Goal: Navigation & Orientation: Find specific page/section

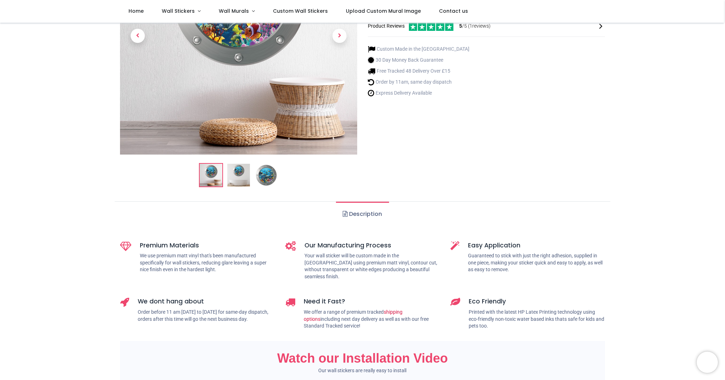
scroll to position [127, 0]
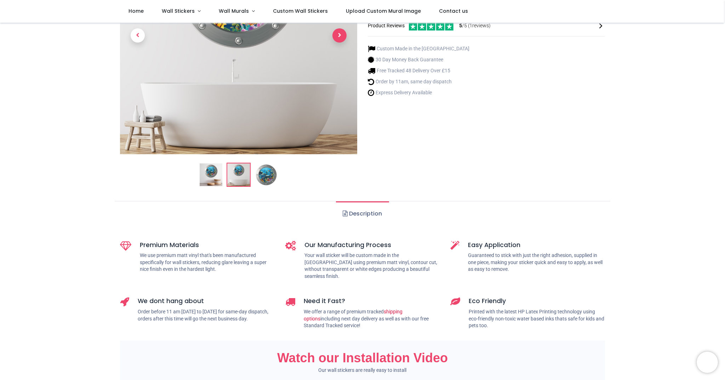
click at [342, 37] on span "Next" at bounding box center [339, 35] width 14 height 14
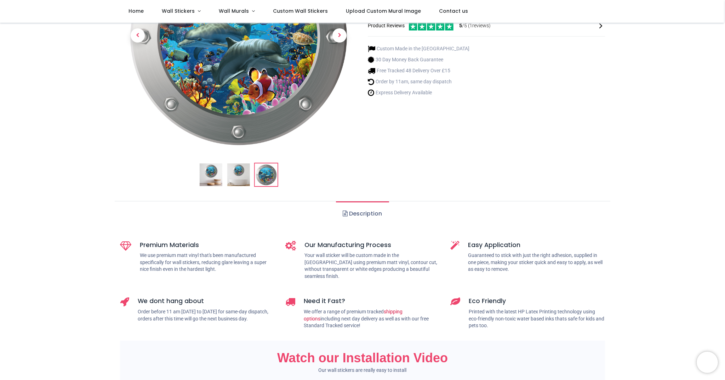
click at [597, 28] on div "Product Reviews 5 /5 ( 1 reviews)" at bounding box center [486, 26] width 237 height 10
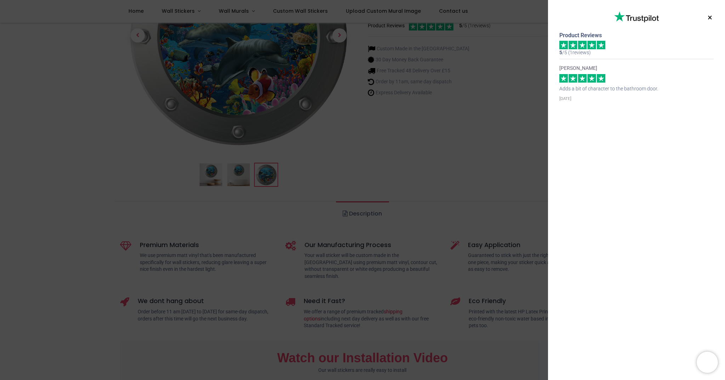
click at [709, 15] on button "×" at bounding box center [710, 17] width 9 height 13
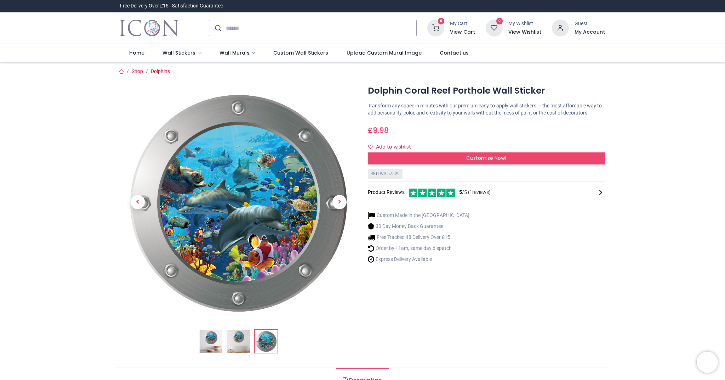
scroll to position [0, 0]
click at [196, 52] on div "Login • Register Home Wall Stickers" at bounding box center [362, 190] width 725 height 380
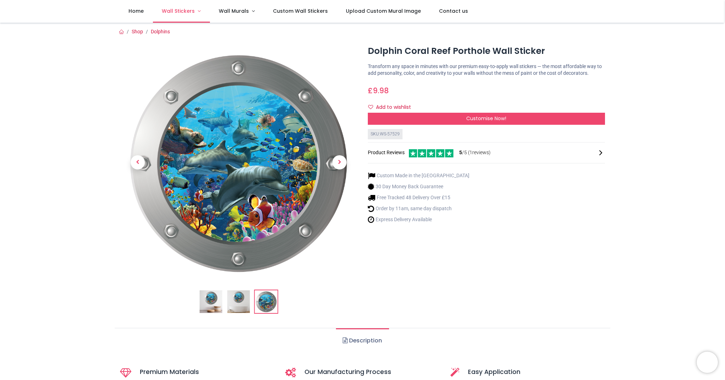
click at [196, 8] on link "Wall Stickers" at bounding box center [181, 11] width 57 height 23
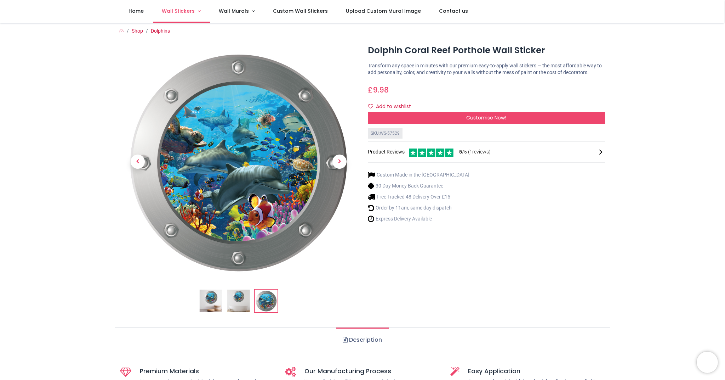
click at [199, 9] on link "Wall Stickers" at bounding box center [181, 11] width 57 height 23
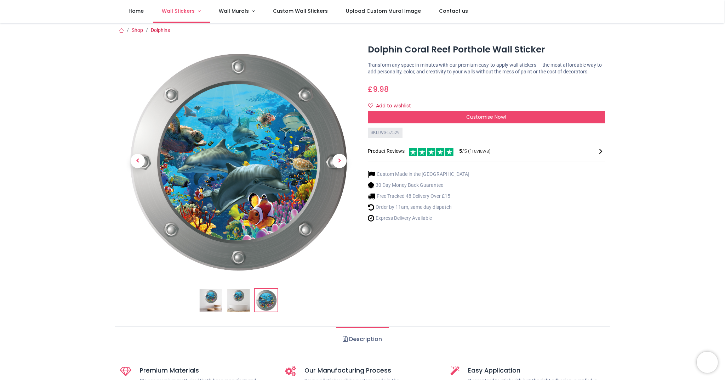
click at [198, 9] on link "Wall Stickers" at bounding box center [181, 11] width 57 height 23
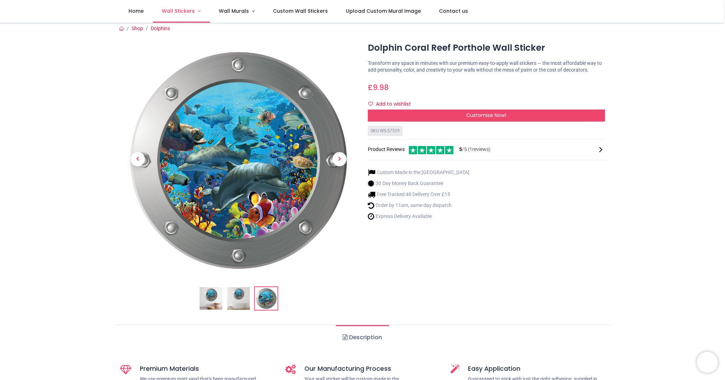
click at [194, 9] on span "Wall Stickers" at bounding box center [179, 10] width 34 height 7
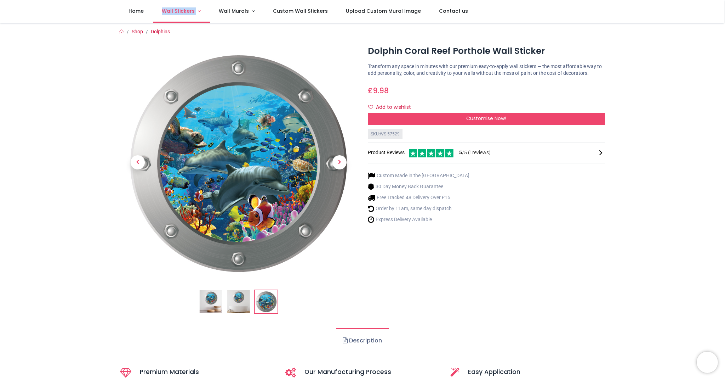
click at [199, 8] on link "Wall Stickers" at bounding box center [181, 11] width 57 height 23
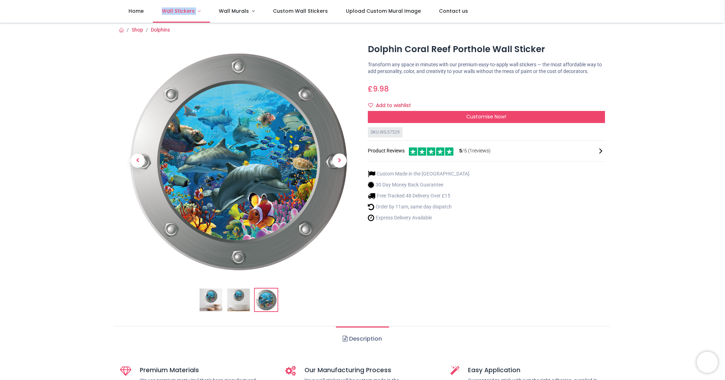
click at [196, 9] on link "Wall Stickers" at bounding box center [181, 11] width 57 height 23
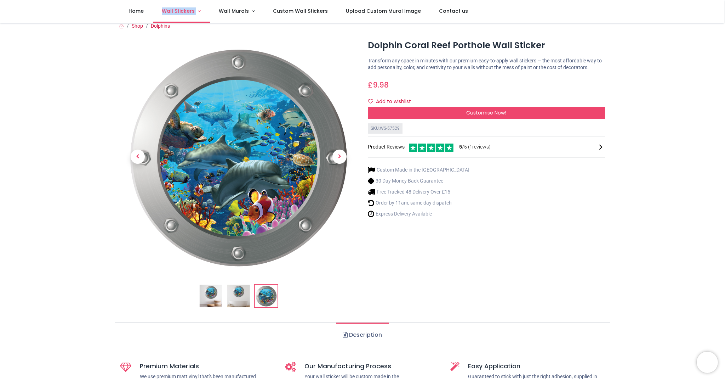
scroll to position [7, 0]
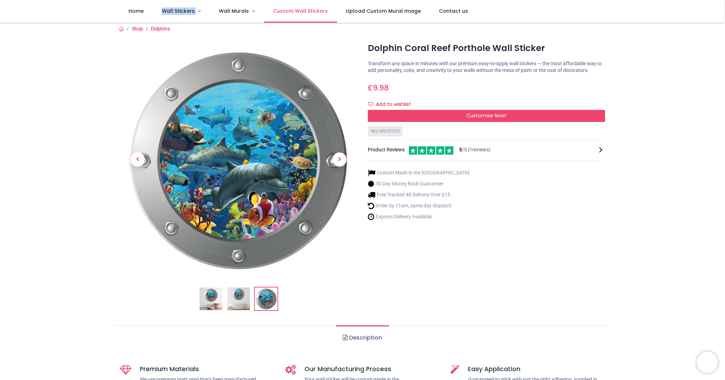
click at [308, 11] on span "Custom Wall Stickers" at bounding box center [300, 10] width 55 height 7
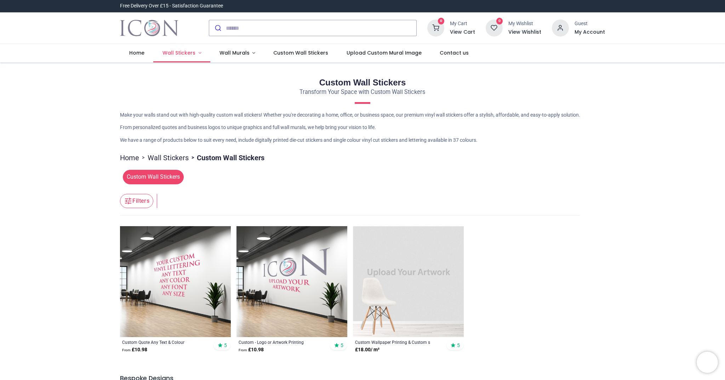
click at [195, 51] on div "Login • Register Home Wall Stickers" at bounding box center [362, 190] width 725 height 380
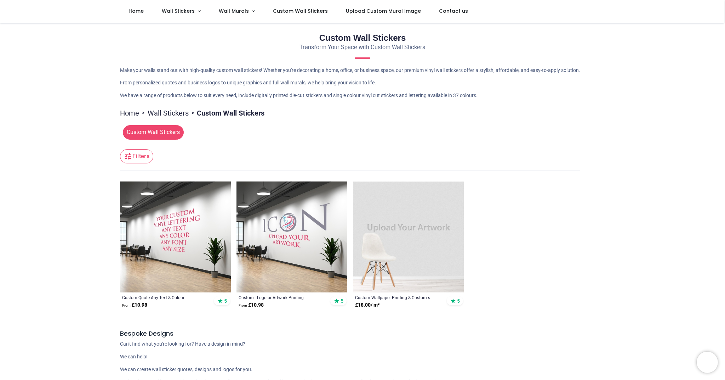
scroll to position [7, 0]
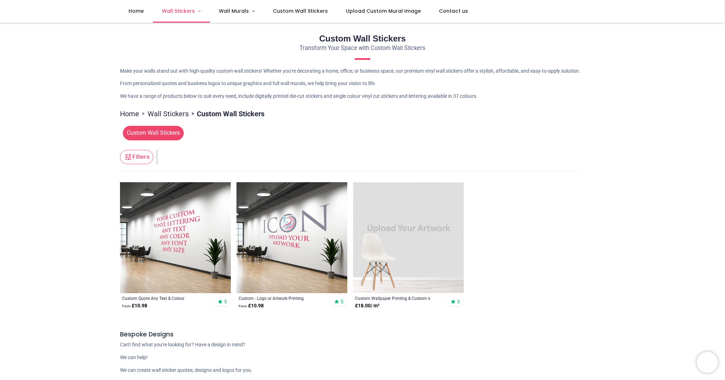
click at [199, 8] on link "Wall Stickers" at bounding box center [181, 11] width 57 height 23
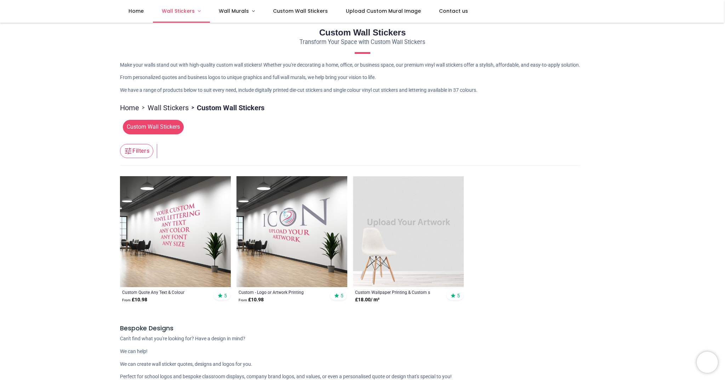
scroll to position [11, 0]
click at [197, 8] on link "Wall Stickers" at bounding box center [181, 11] width 57 height 23
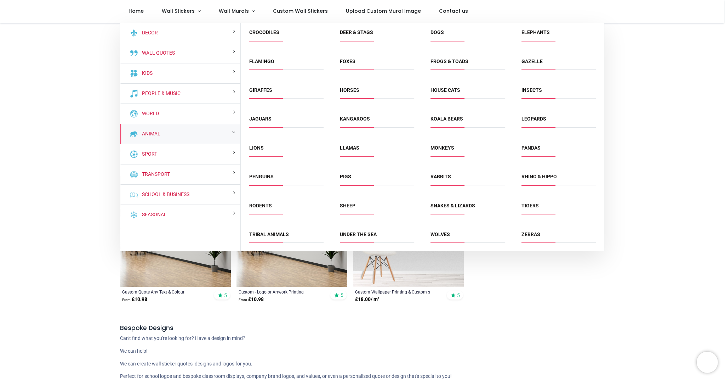
scroll to position [58, 0]
click at [363, 238] on span "Under the Sea" at bounding box center [377, 237] width 74 height 12
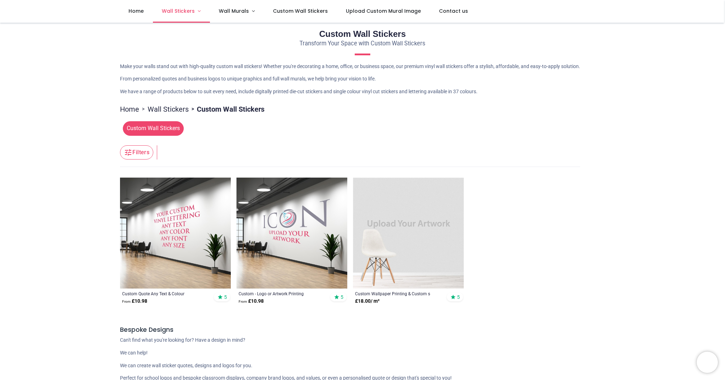
click at [198, 9] on link "Wall Stickers" at bounding box center [181, 11] width 57 height 23
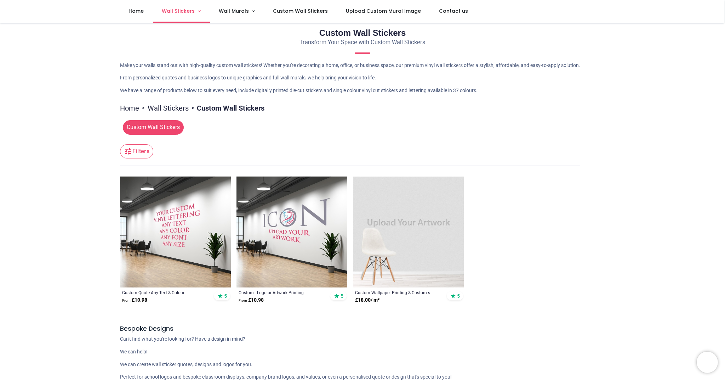
scroll to position [11, 0]
click at [196, 10] on link "Wall Stickers" at bounding box center [181, 11] width 57 height 23
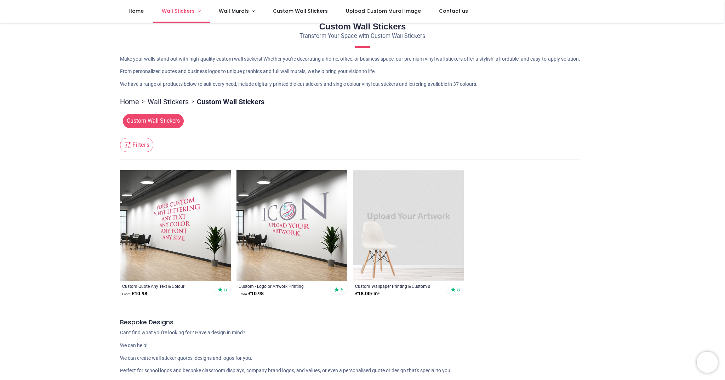
scroll to position [17, 0]
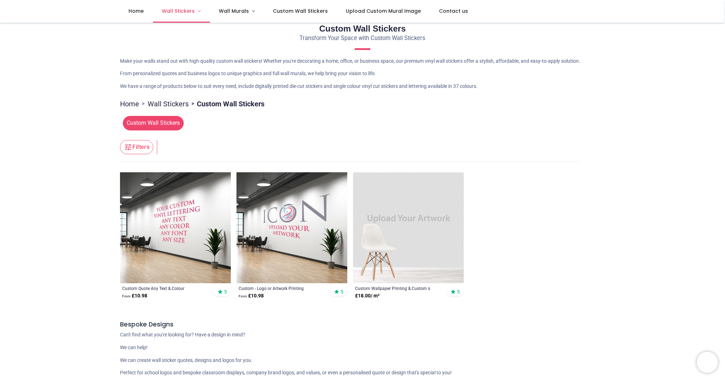
click at [203, 11] on link "Wall Stickers" at bounding box center [181, 11] width 57 height 23
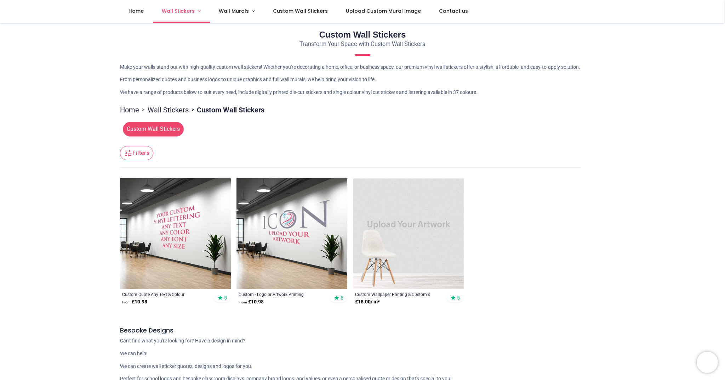
click at [198, 9] on link "Wall Stickers" at bounding box center [181, 11] width 57 height 23
click at [197, 7] on link "Wall Stickers" at bounding box center [181, 11] width 57 height 23
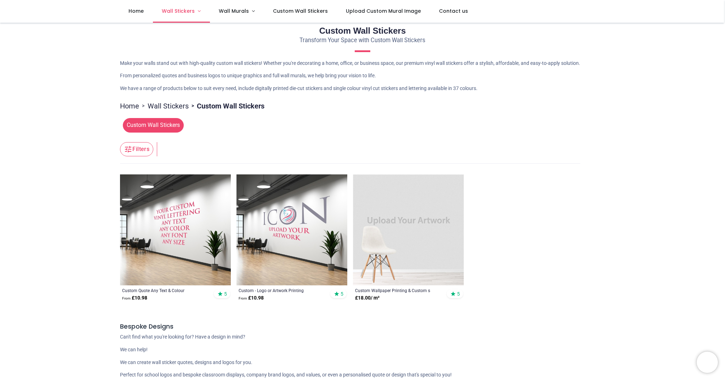
scroll to position [15, 0]
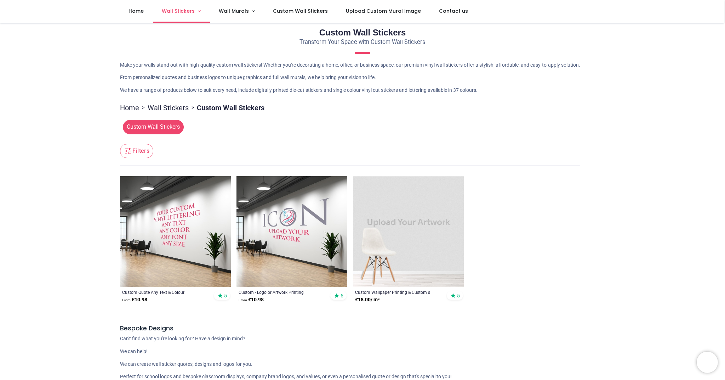
click at [199, 7] on link "Wall Stickers" at bounding box center [181, 11] width 57 height 23
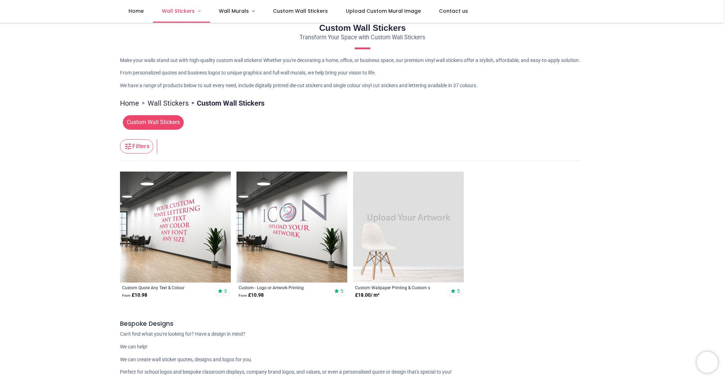
scroll to position [13, 0]
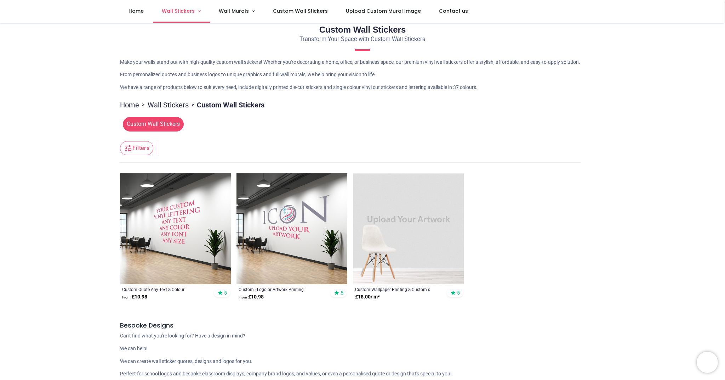
click at [200, 6] on link "Wall Stickers" at bounding box center [181, 11] width 57 height 23
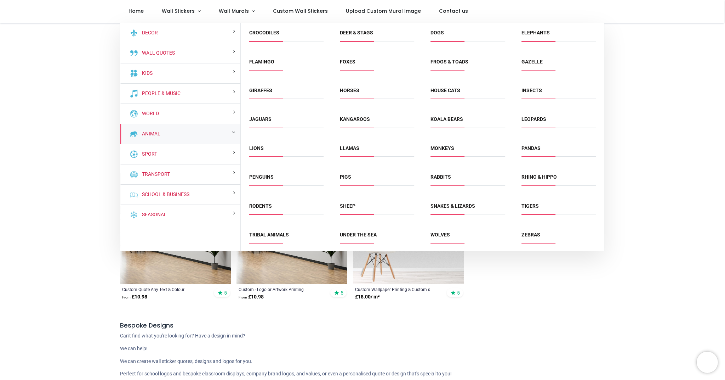
scroll to position [57, 0]
click at [367, 233] on link "Under the Sea" at bounding box center [358, 236] width 37 height 6
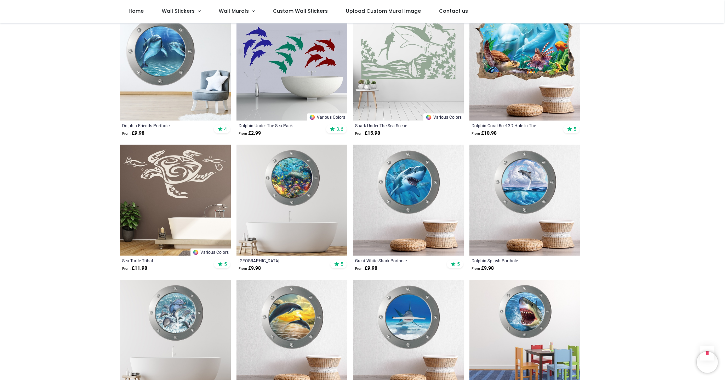
scroll to position [289, 0]
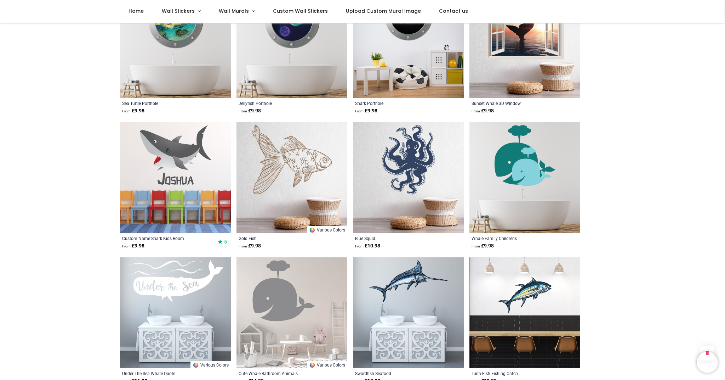
scroll to position [1256, 0]
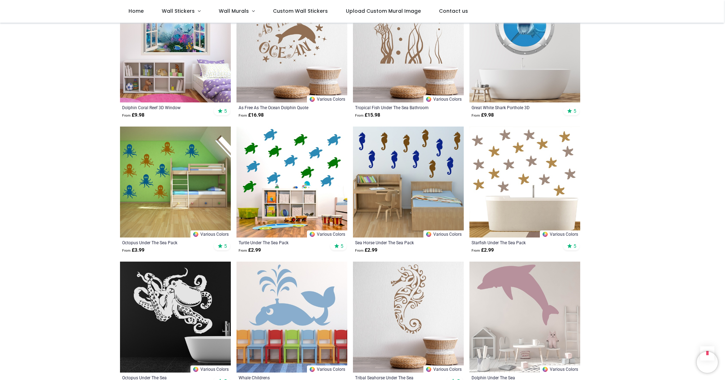
scroll to position [710, 0]
